Goal: Task Accomplishment & Management: Manage account settings

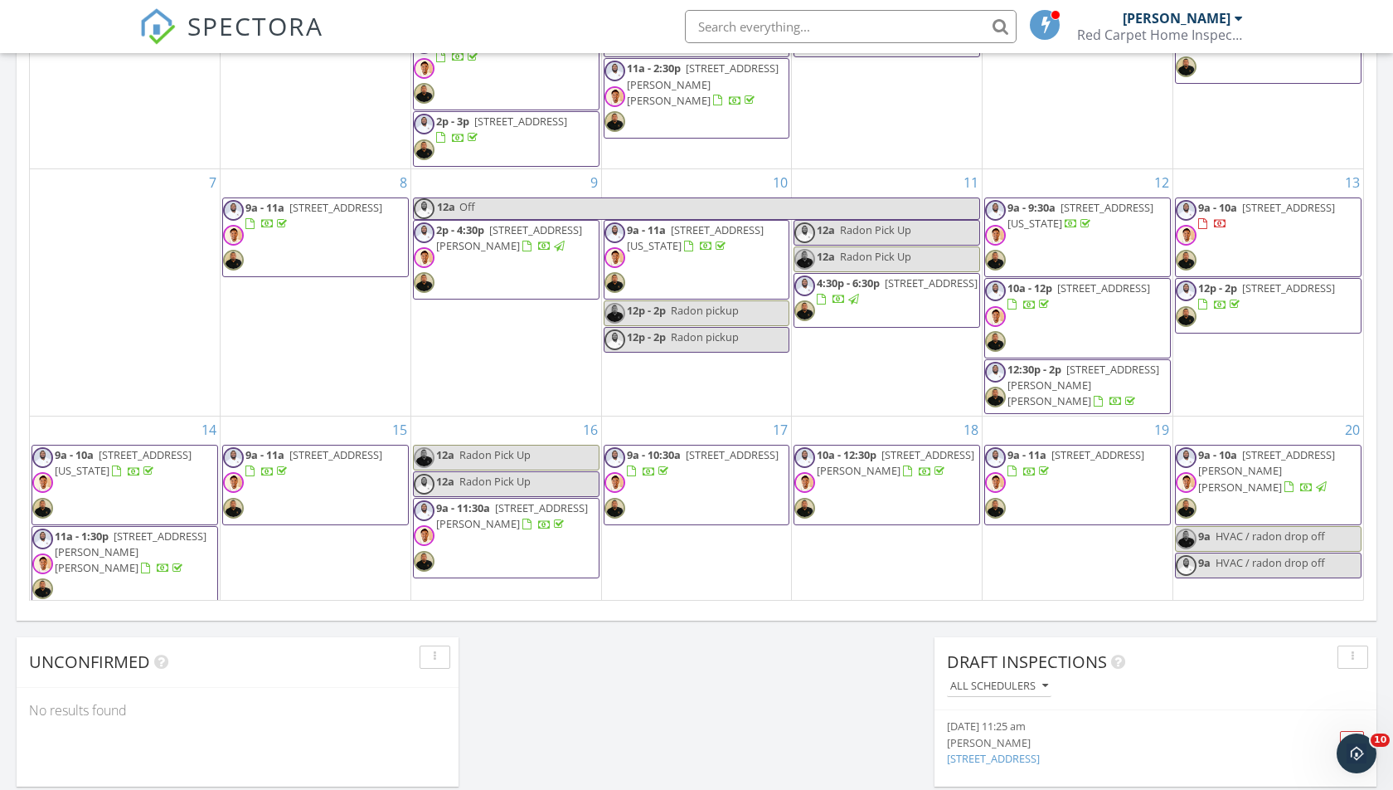
scroll to position [1510, 1394]
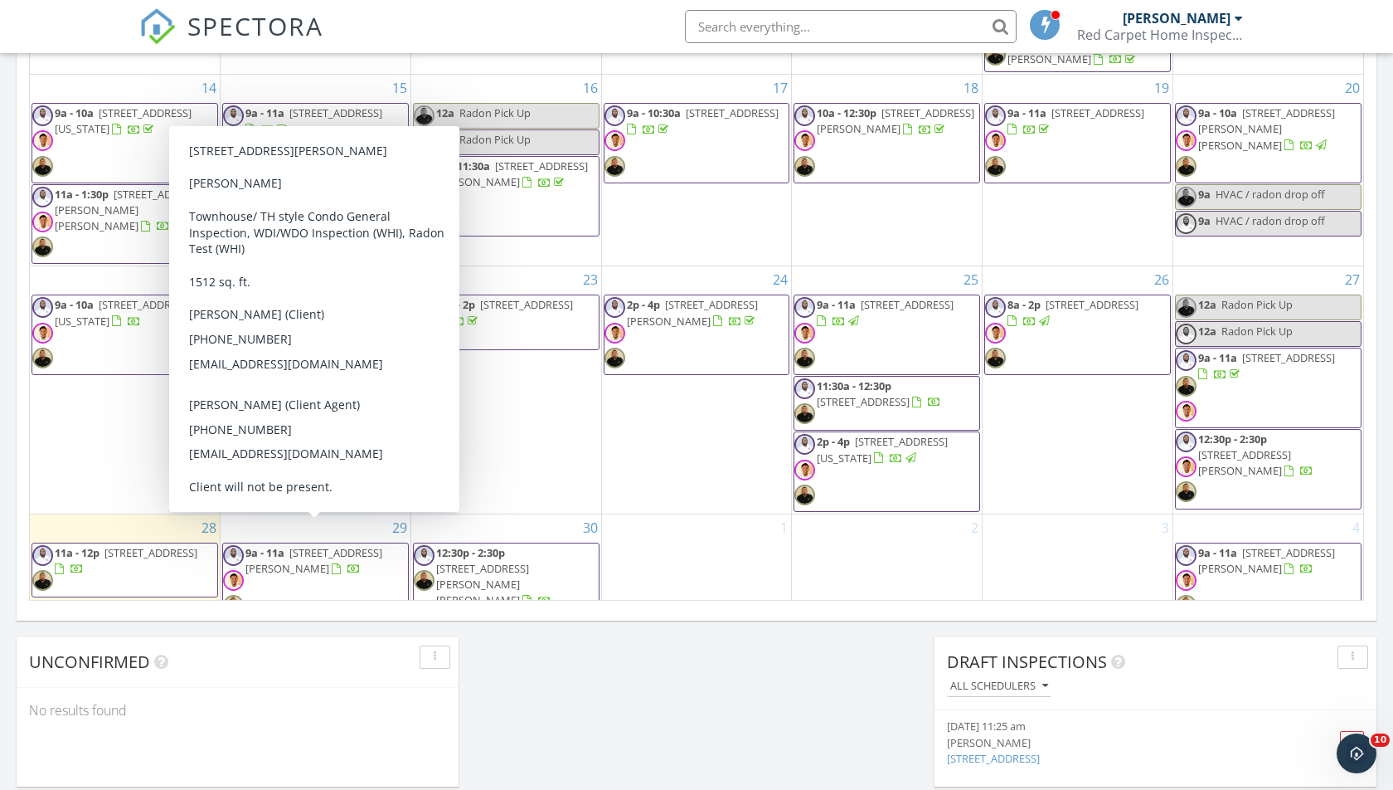
click at [305, 557] on span "9a - 11a [STREET_ADDRESS][PERSON_NAME]" at bounding box center [315, 582] width 185 height 75
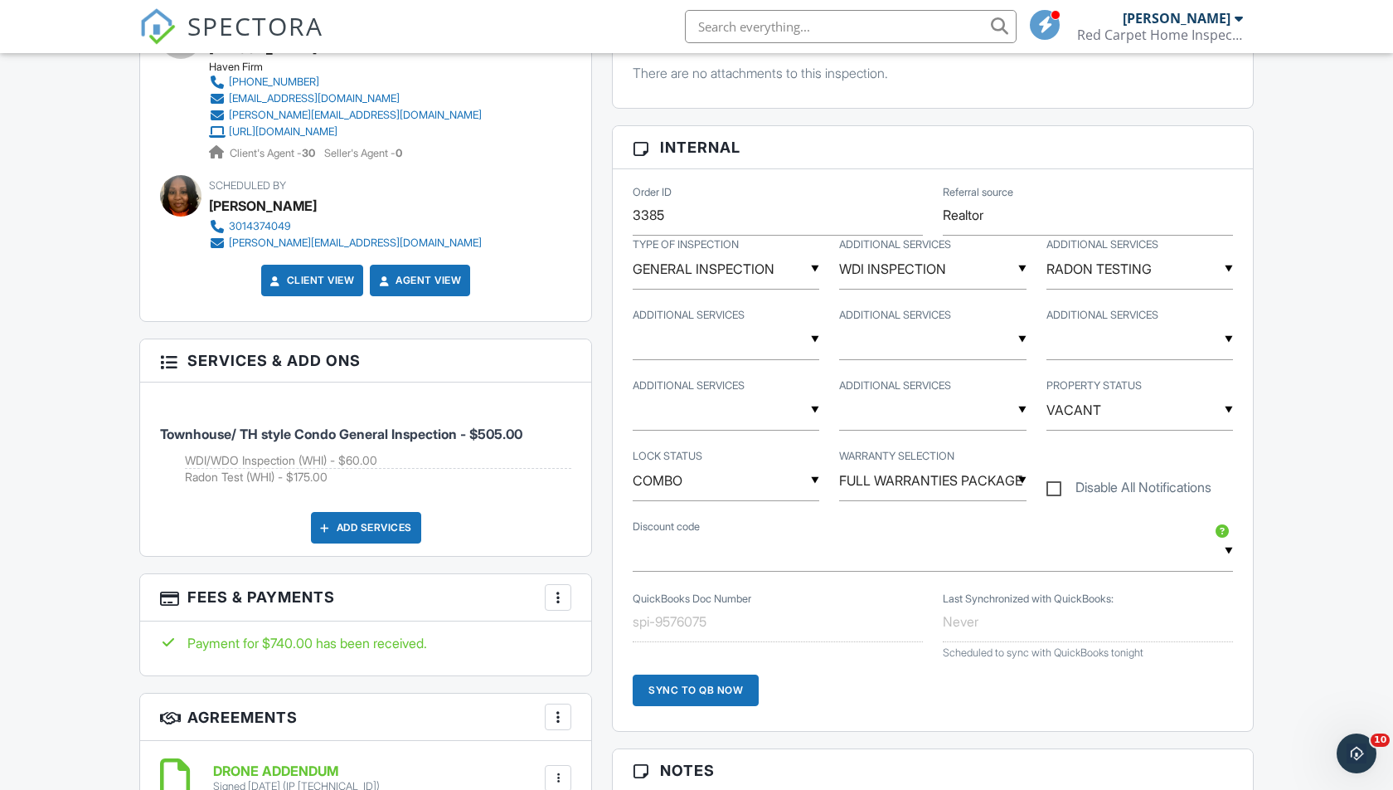
scroll to position [991, 0]
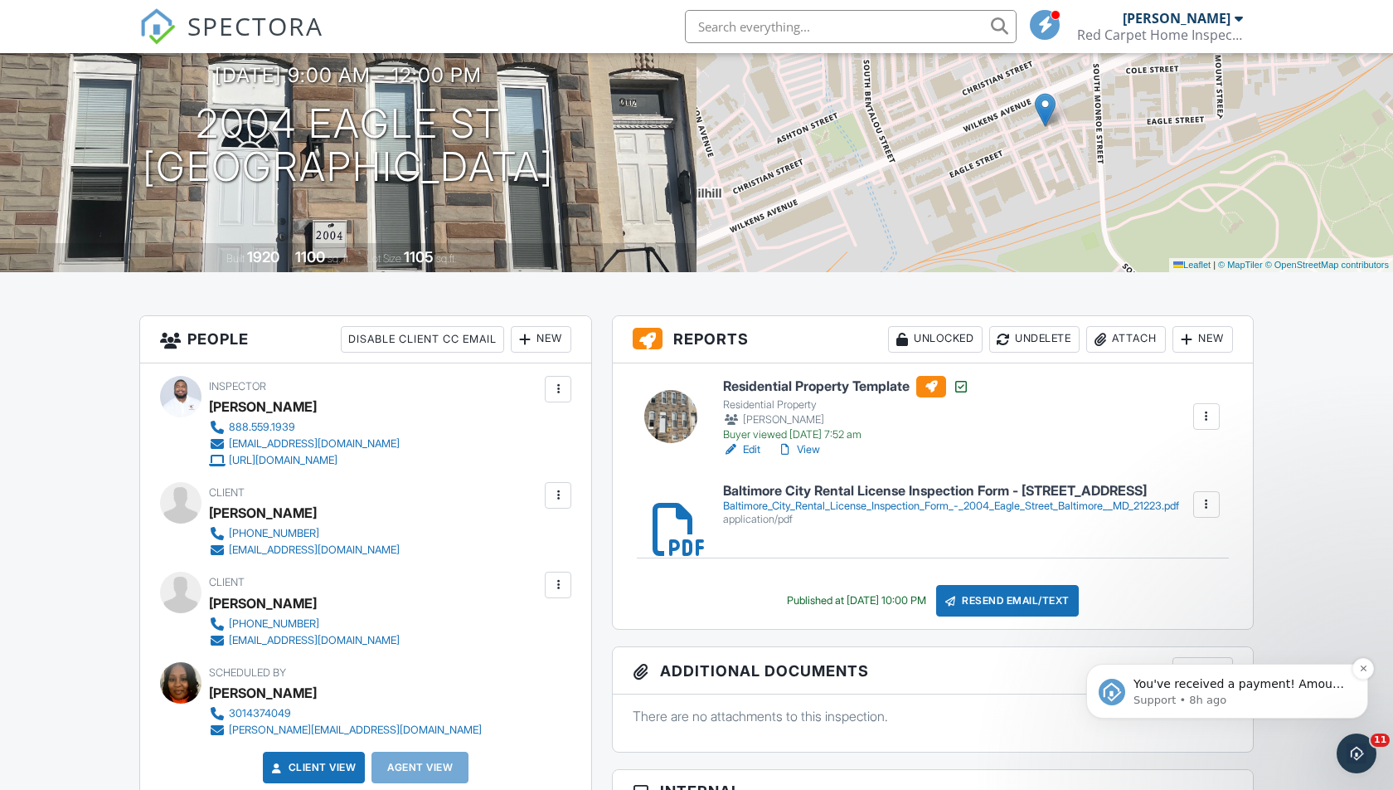
click at [1263, 679] on span "You've received a payment! Amount $740.00 Fee $0.00 Net $740.00 Transaction # p…" at bounding box center [1239, 783] width 211 height 212
